Goal: Information Seeking & Learning: Learn about a topic

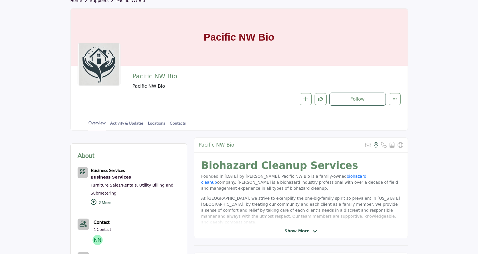
scroll to position [41, 0]
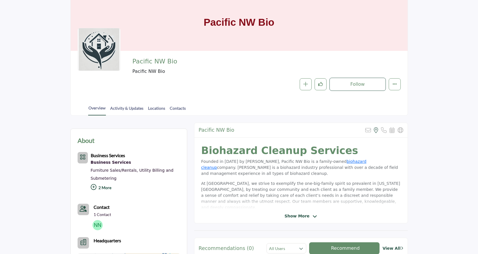
click at [303, 214] on span "Show More" at bounding box center [296, 216] width 25 height 6
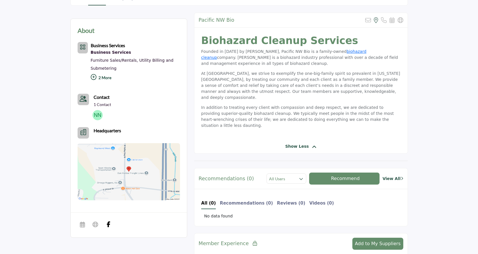
scroll to position [184, 0]
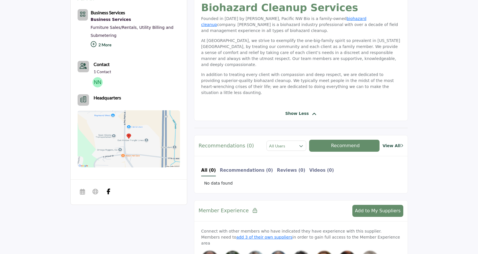
click at [86, 97] on button "Headquarter icon" at bounding box center [83, 99] width 11 height 11
click at [97, 95] on b "Headquarters" at bounding box center [107, 97] width 27 height 7
click at [133, 145] on img at bounding box center [129, 138] width 102 height 57
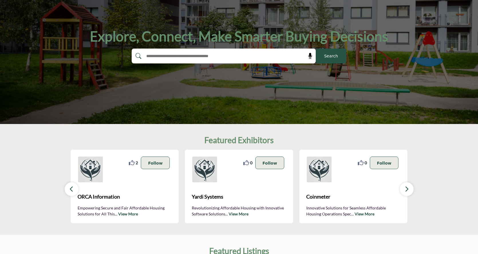
scroll to position [57, 0]
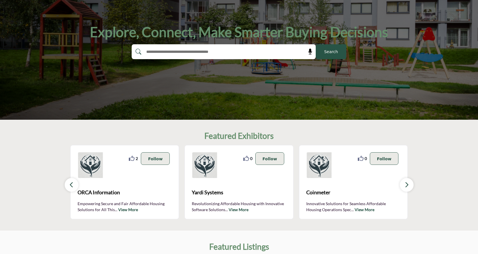
click at [200, 51] on input "text" at bounding box center [211, 51] width 136 height 9
type input "****"
click at [315, 44] on button "Search" at bounding box center [330, 51] width 31 height 15
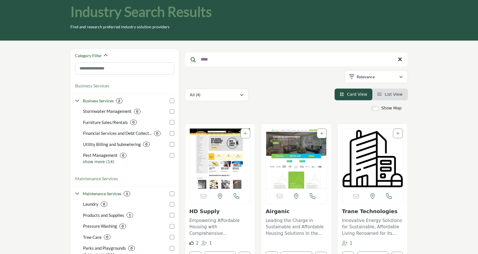
scroll to position [29, 0]
drag, startPoint x: 220, startPoint y: 62, endPoint x: 199, endPoint y: 62, distance: 20.9
click at [199, 62] on input "****" at bounding box center [296, 60] width 223 height 14
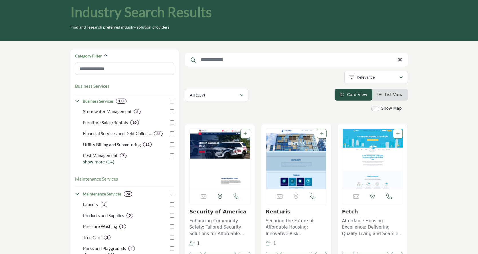
scroll to position [57, 0]
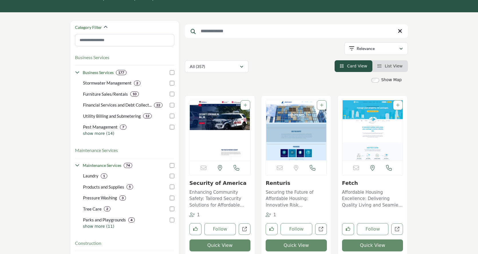
click at [92, 134] on p "show more (14)" at bounding box center [128, 134] width 91 height 6
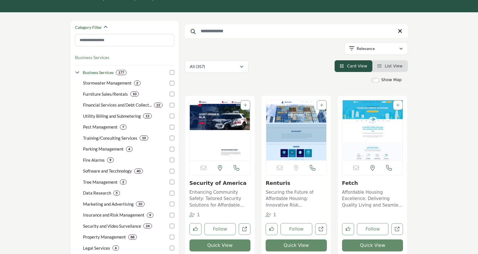
click at [90, 181] on p "Tree Management" at bounding box center [100, 182] width 35 height 7
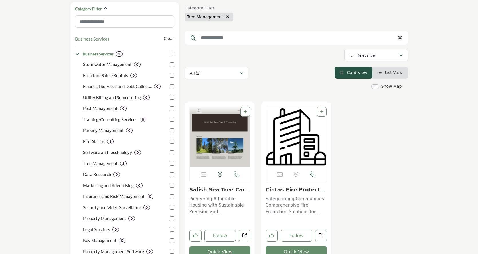
scroll to position [86, 0]
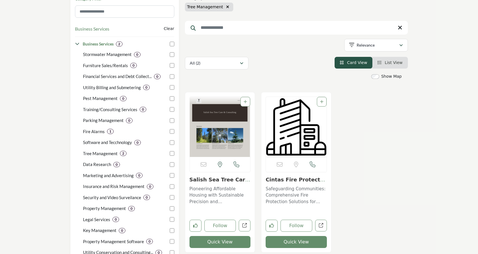
click at [211, 133] on img "Open Listing in new tab" at bounding box center [220, 127] width 61 height 60
click at [208, 240] on button "Quick View" at bounding box center [219, 242] width 61 height 12
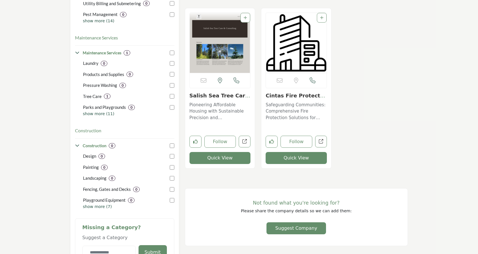
scroll to position [171, 0]
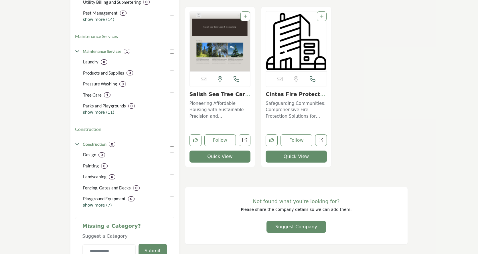
click at [101, 113] on p "show more (11)" at bounding box center [128, 113] width 91 height 6
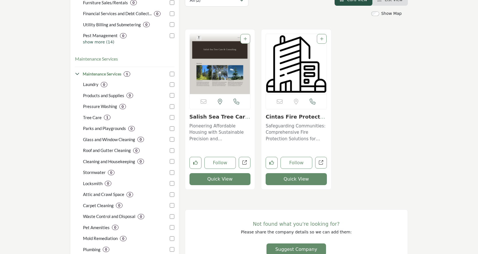
scroll to position [57, 0]
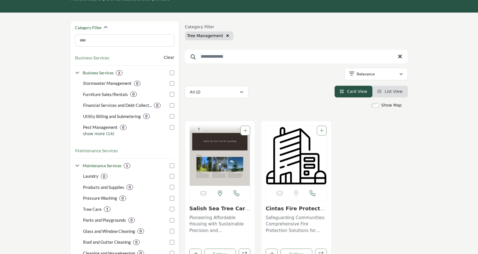
click at [226, 35] on icon "button" at bounding box center [227, 36] width 3 height 4
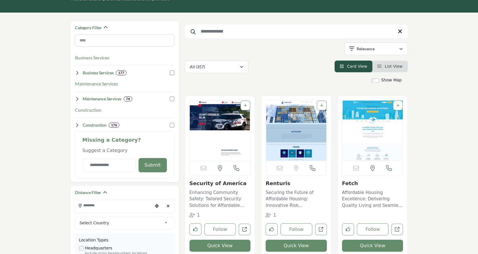
click at [78, 72] on icon at bounding box center [77, 73] width 5 height 5
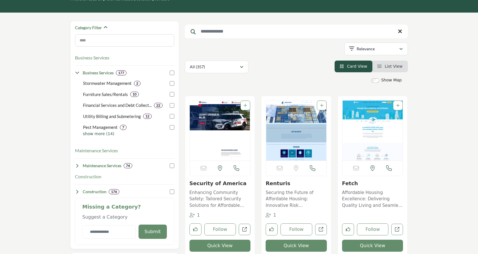
click at [91, 135] on p "show more (14)" at bounding box center [128, 134] width 91 height 6
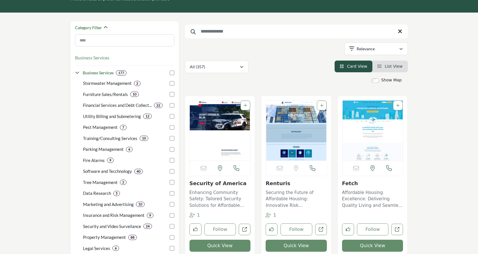
click at [97, 169] on p "Software and Tecchnology" at bounding box center [107, 171] width 49 height 7
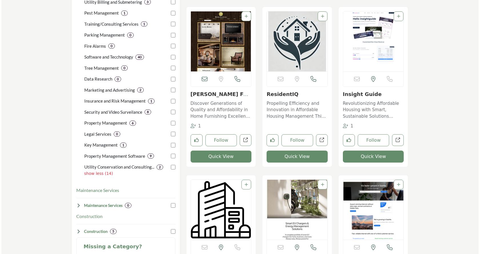
scroll to position [200, 0]
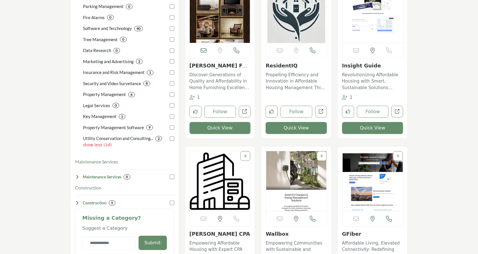
click at [368, 126] on button "Quick View" at bounding box center [372, 128] width 61 height 12
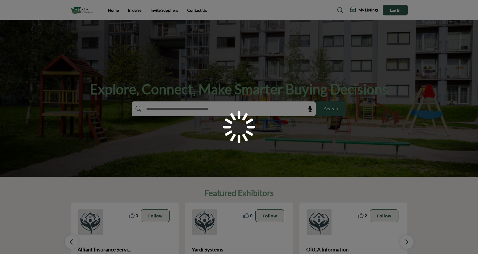
scroll to position [57, 0]
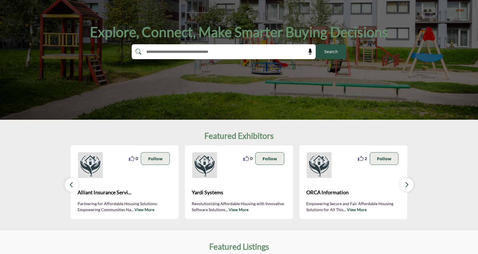
click at [226, 51] on input "text" at bounding box center [211, 51] width 136 height 9
click at [340, 51] on button "Search" at bounding box center [330, 51] width 31 height 15
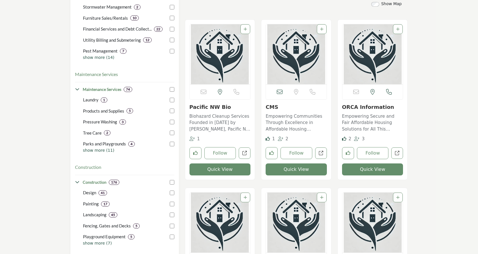
scroll to position [143, 0]
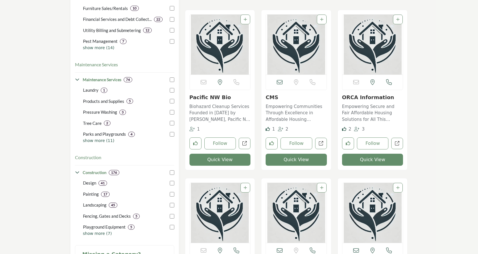
click at [100, 139] on p "show more (11)" at bounding box center [128, 141] width 91 height 6
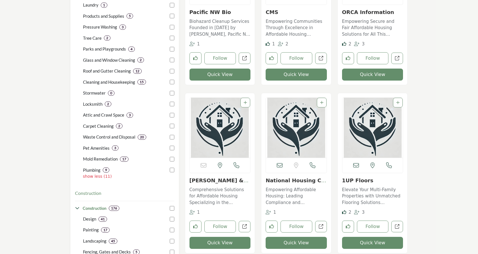
scroll to position [229, 0]
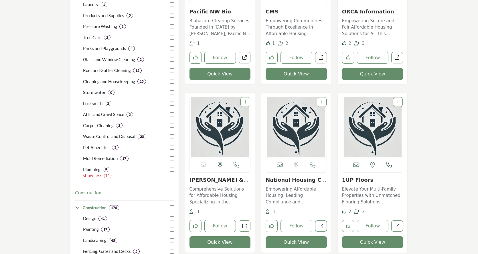
click at [103, 125] on p "Carpet Cleaning" at bounding box center [98, 125] width 31 height 7
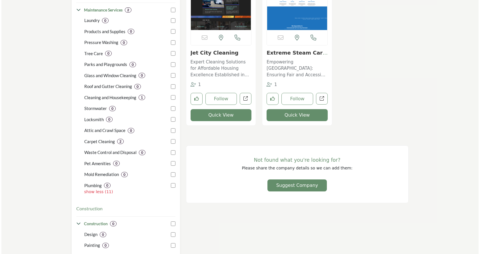
scroll to position [200, 0]
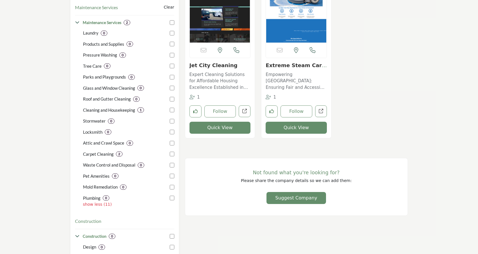
click at [297, 125] on button "Quick View" at bounding box center [295, 128] width 61 height 12
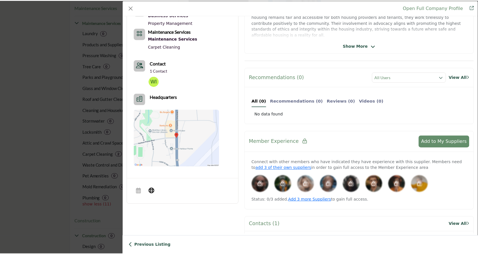
scroll to position [0, 0]
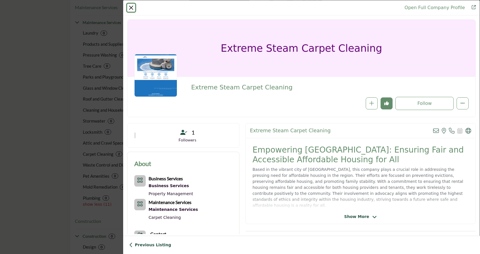
click at [131, 7] on button "Close" at bounding box center [131, 8] width 8 height 8
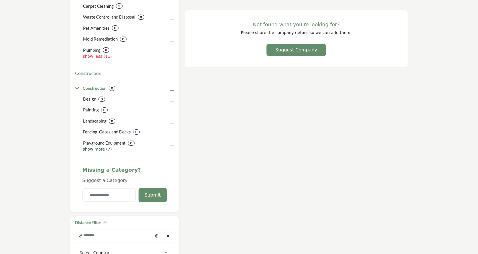
scroll to position [372, 0]
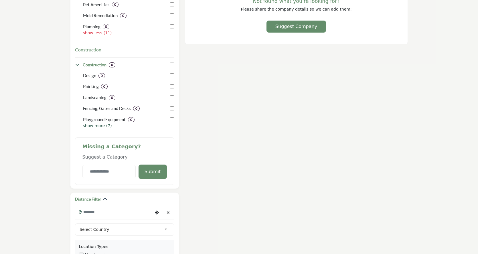
click at [92, 126] on p "show more (7)" at bounding box center [128, 126] width 91 height 6
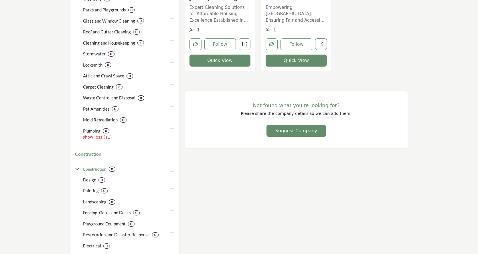
scroll to position [257, 0]
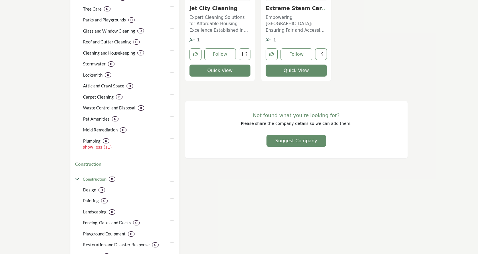
click at [90, 52] on p "Cleaning and Housekeeping" at bounding box center [109, 53] width 52 height 7
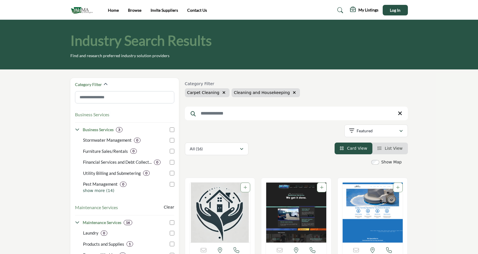
click at [98, 114] on h3 "Business Services" at bounding box center [92, 114] width 34 height 7
click at [293, 91] on icon "button" at bounding box center [294, 93] width 3 height 4
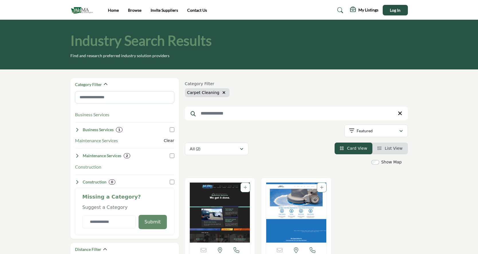
click at [222, 92] on icon "button" at bounding box center [223, 93] width 3 height 4
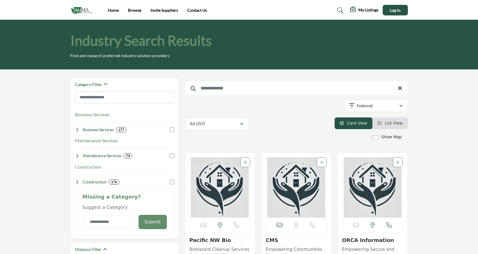
click at [88, 128] on h4 "Business Services" at bounding box center [98, 130] width 31 height 6
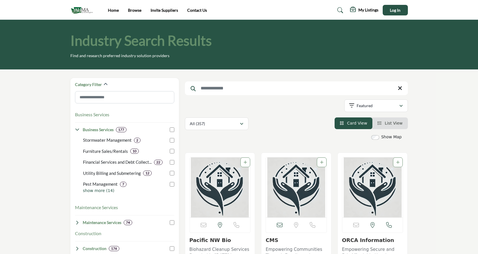
click at [92, 190] on p "show more (14)" at bounding box center [128, 191] width 91 height 6
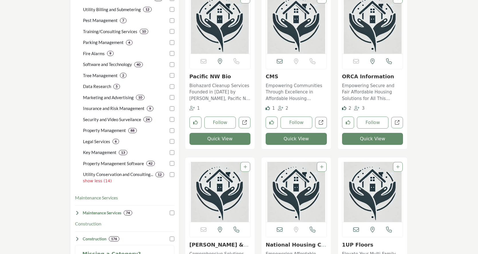
scroll to position [172, 0]
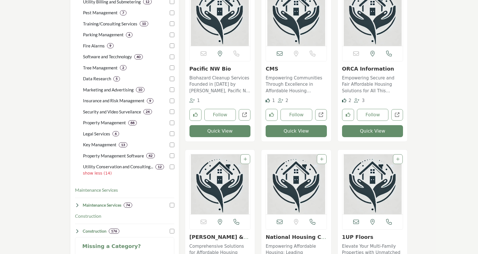
click at [95, 122] on p "Property Management" at bounding box center [104, 123] width 43 height 7
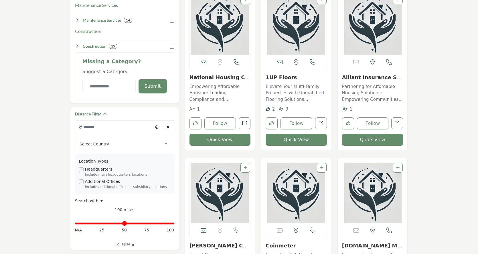
scroll to position [343, 0]
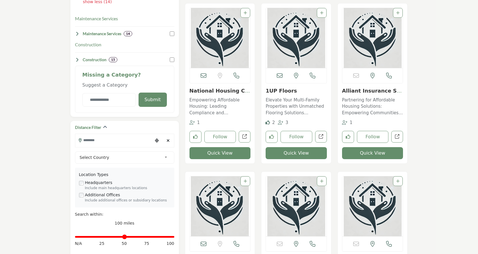
click at [77, 59] on icon at bounding box center [77, 59] width 5 height 5
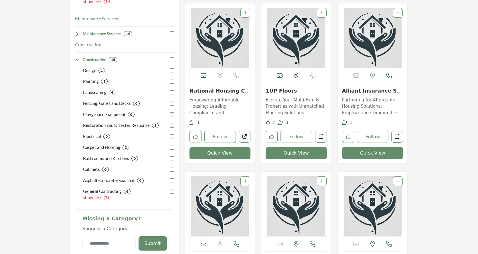
click at [76, 57] on icon at bounding box center [77, 59] width 5 height 5
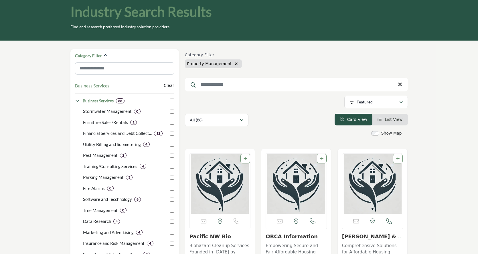
scroll to position [29, 0]
